Goal: Task Accomplishment & Management: Use online tool/utility

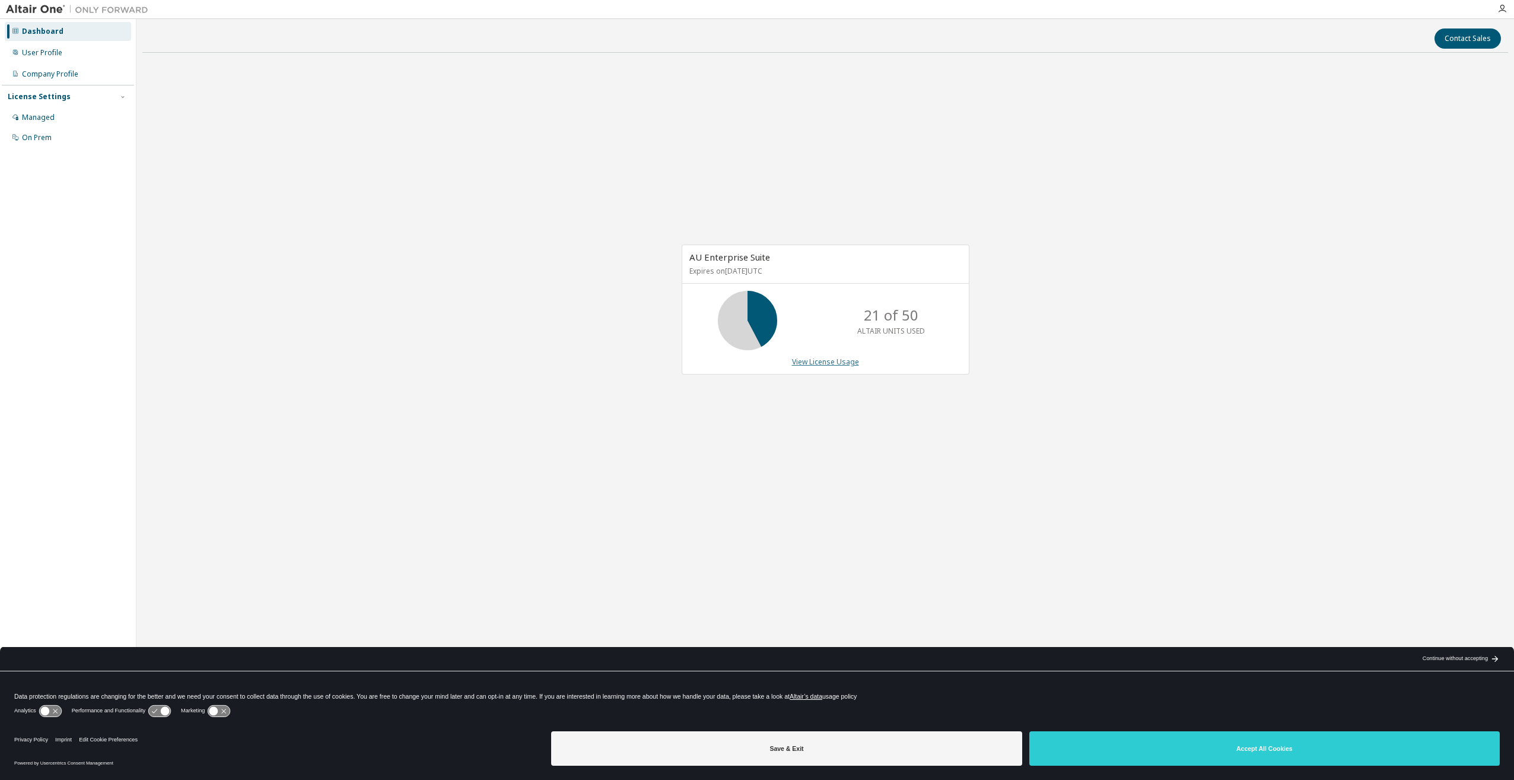
click at [846, 361] on link "View License Usage" at bounding box center [825, 362] width 67 height 10
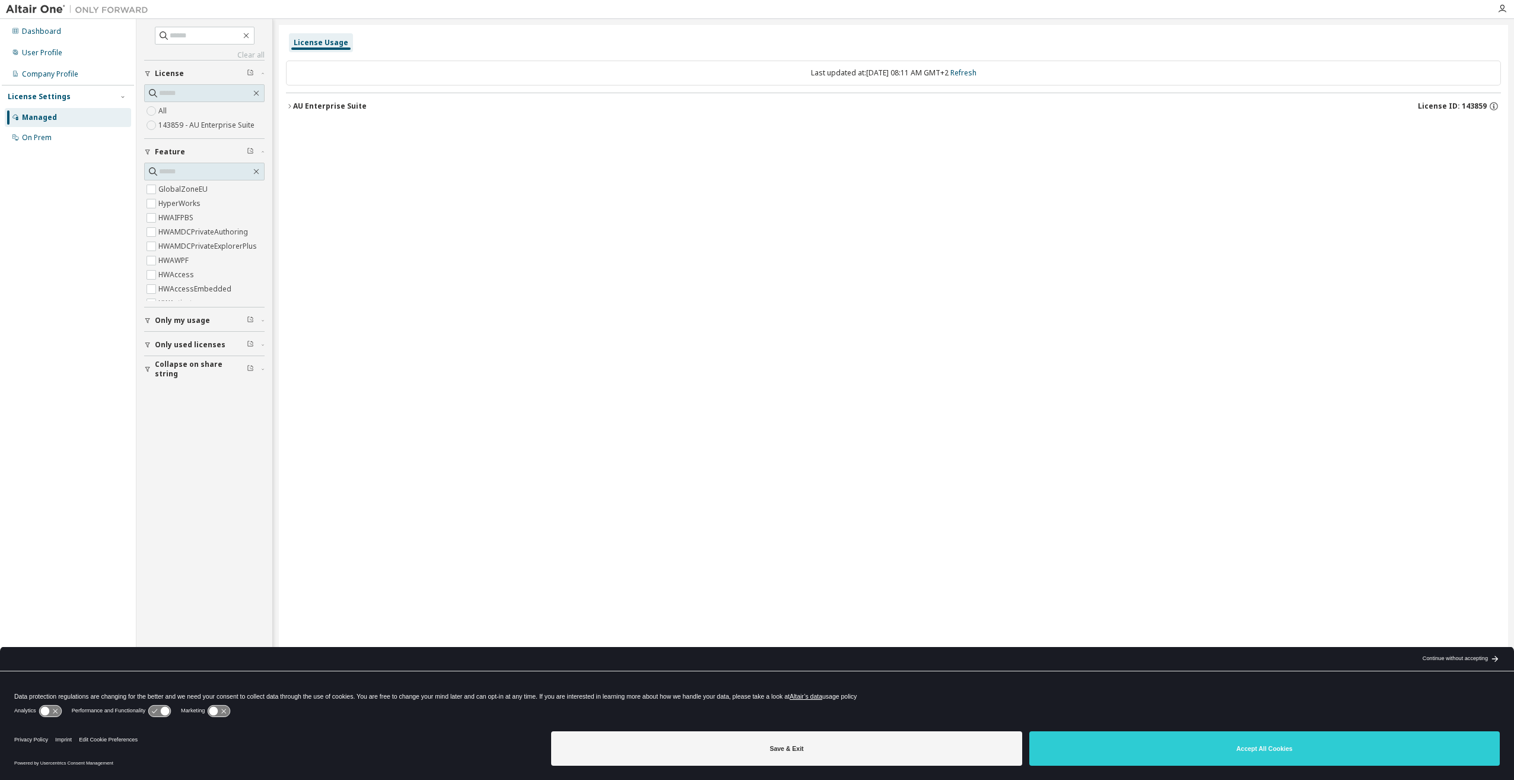
click at [295, 107] on div "AU Enterprise Suite" at bounding box center [330, 105] width 74 height 9
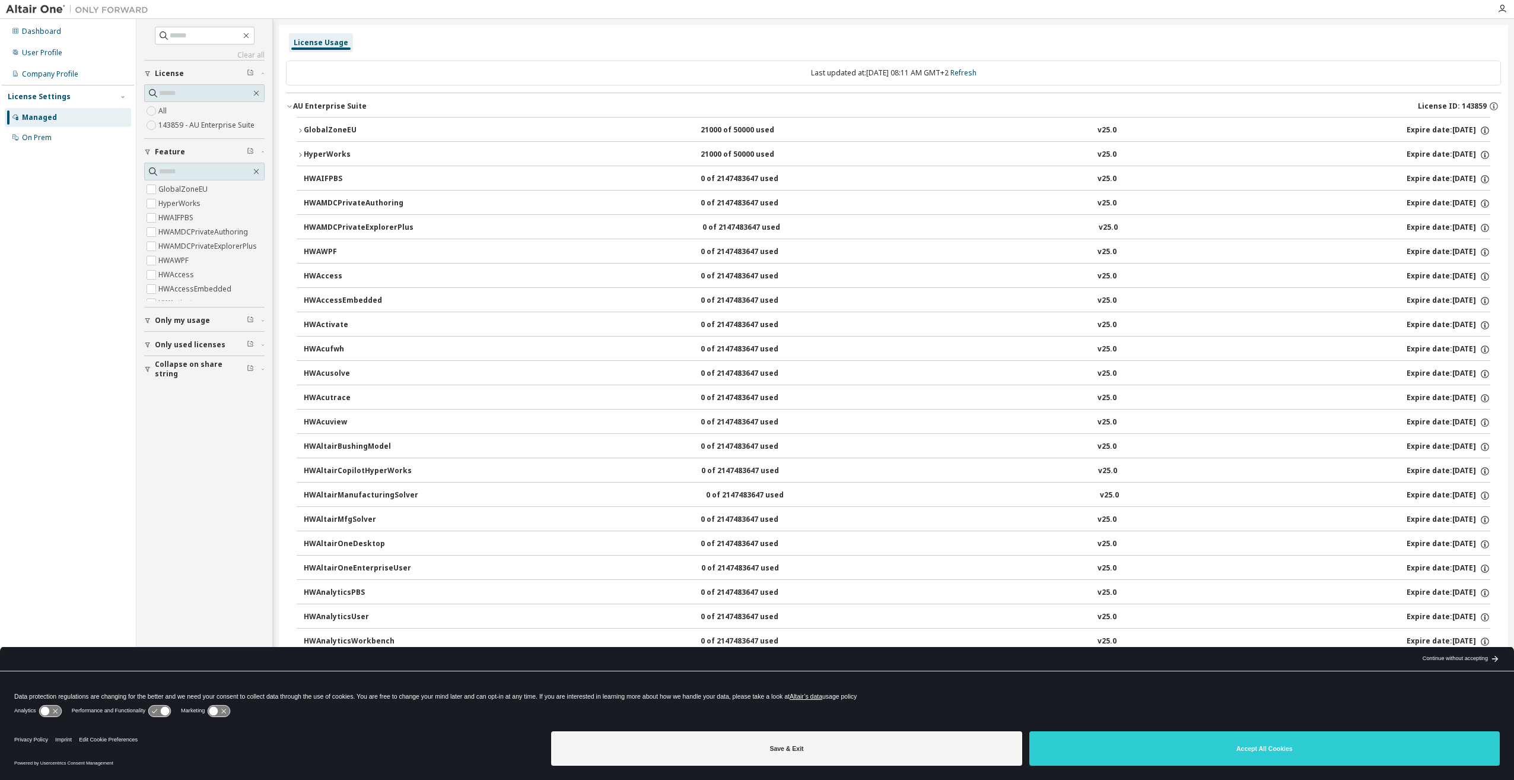
click at [300, 128] on icon "button" at bounding box center [300, 130] width 7 height 7
